Goal: Task Accomplishment & Management: Use online tool/utility

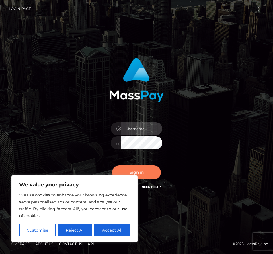
type input "hello.feetfinder"
click at [144, 174] on button "Sign in" at bounding box center [136, 172] width 49 height 14
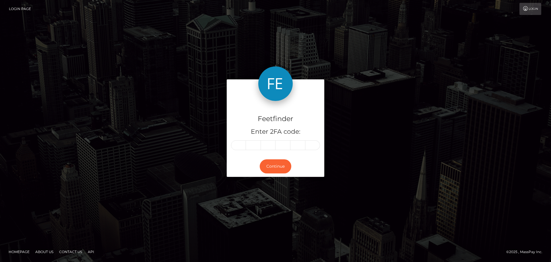
click at [241, 148] on input "text" at bounding box center [238, 145] width 15 height 10
type input "5"
type input "4"
type input "6"
type input "2"
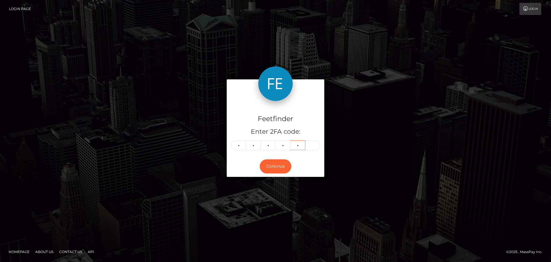
type input "3"
type input "5"
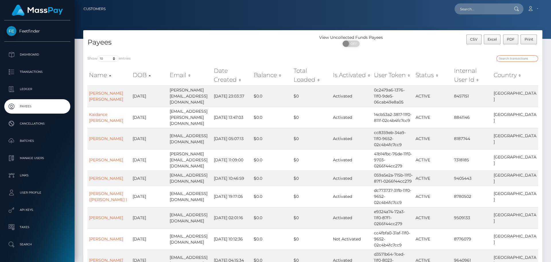
click at [512, 57] on input "search" at bounding box center [518, 58] width 42 height 7
paste input "be611a19-78af-11f0-9703-0266f44cc279"
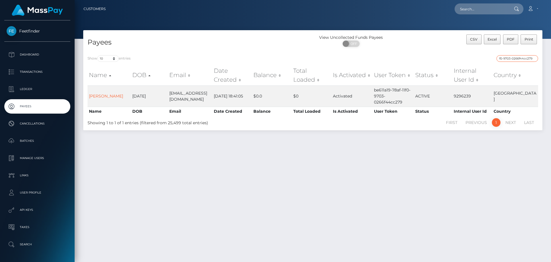
type input "be611a19-78af-11f0-9703-0266f44cc279"
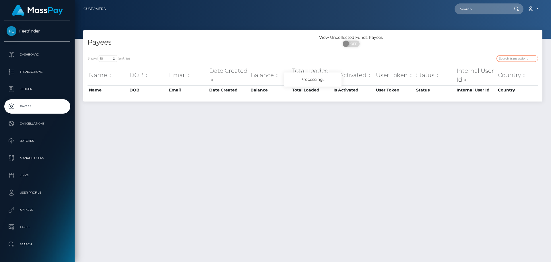
click at [512, 57] on input "search" at bounding box center [518, 58] width 42 height 7
paste input "[EMAIL_ADDRESS][DOMAIN_NAME]"
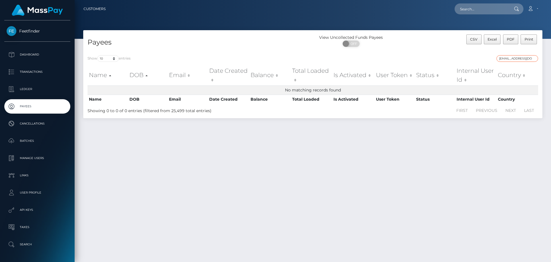
click at [506, 58] on input "[EMAIL_ADDRESS][DOMAIN_NAME]" at bounding box center [518, 58] width 42 height 7
paste input "be611a19-78af-11f0-9703-0266f44cc279"
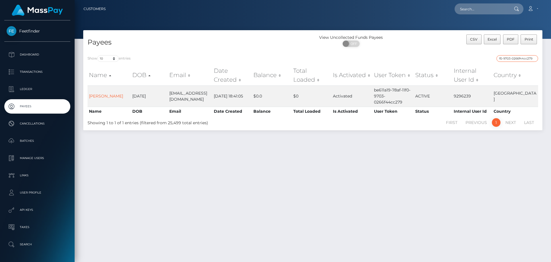
type input "be611a19-78af-11f0-9703-0266f44cc279"
